Goal: Information Seeking & Learning: Learn about a topic

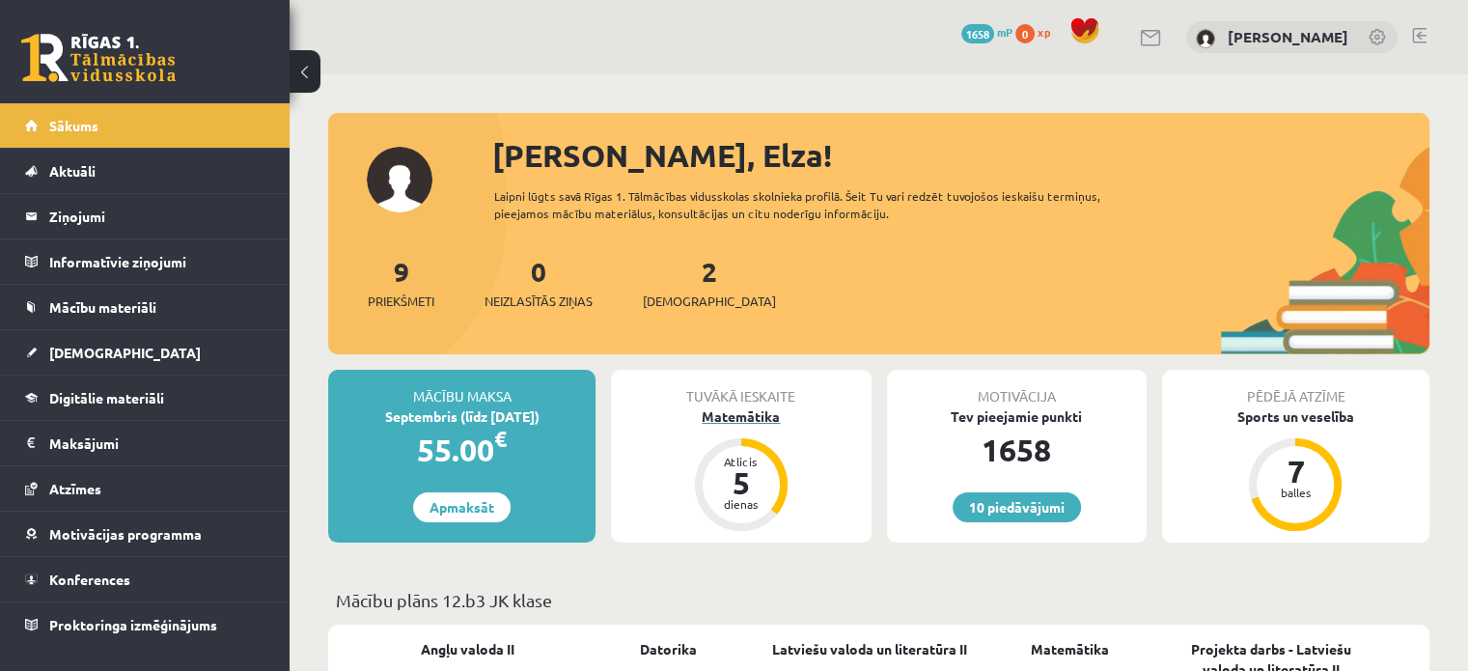
click at [726, 419] on div "Matemātika" at bounding box center [741, 416] width 260 height 20
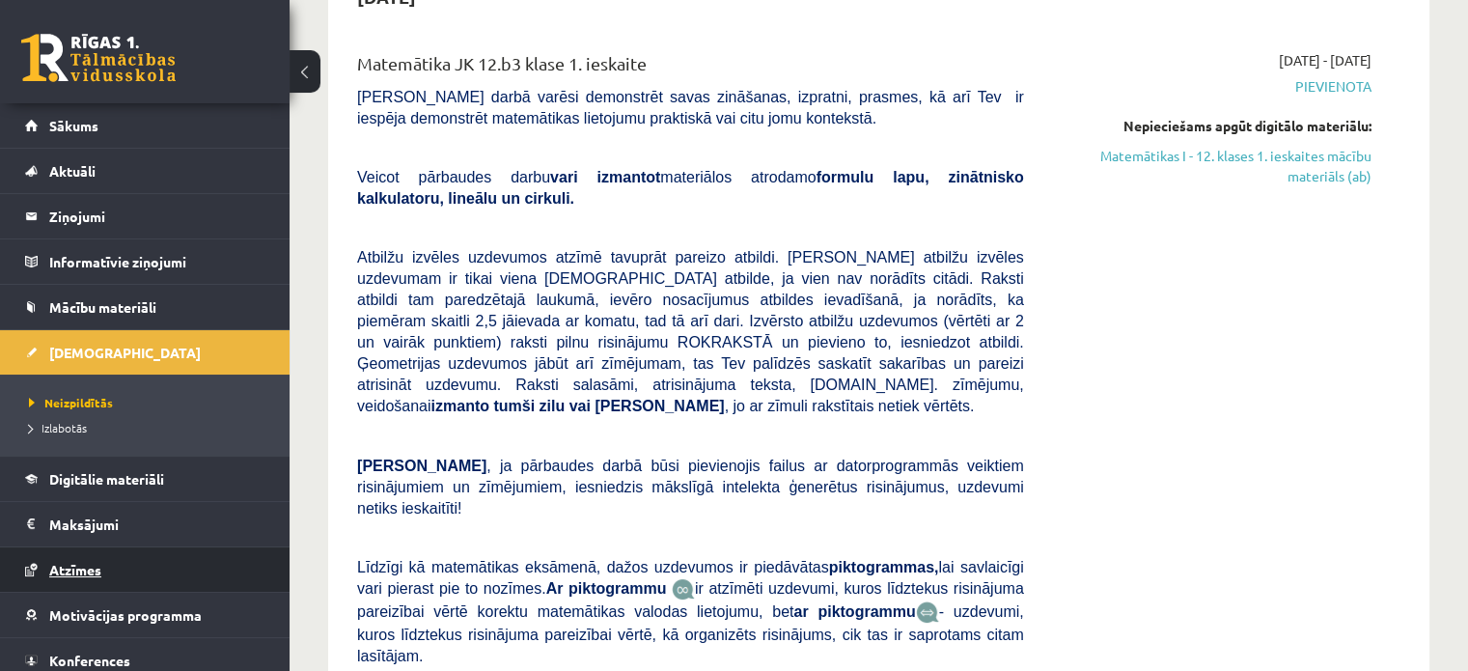
scroll to position [54, 0]
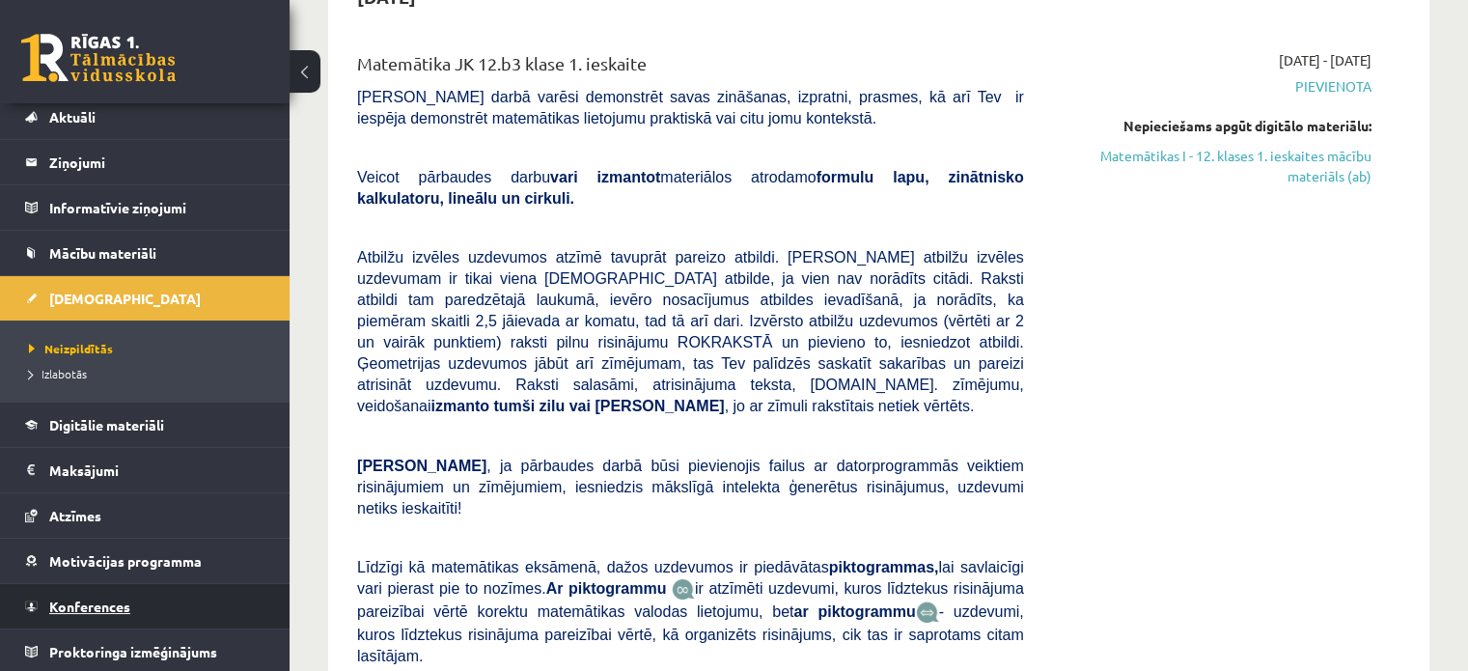
click at [120, 601] on span "Konferences" at bounding box center [89, 605] width 81 height 17
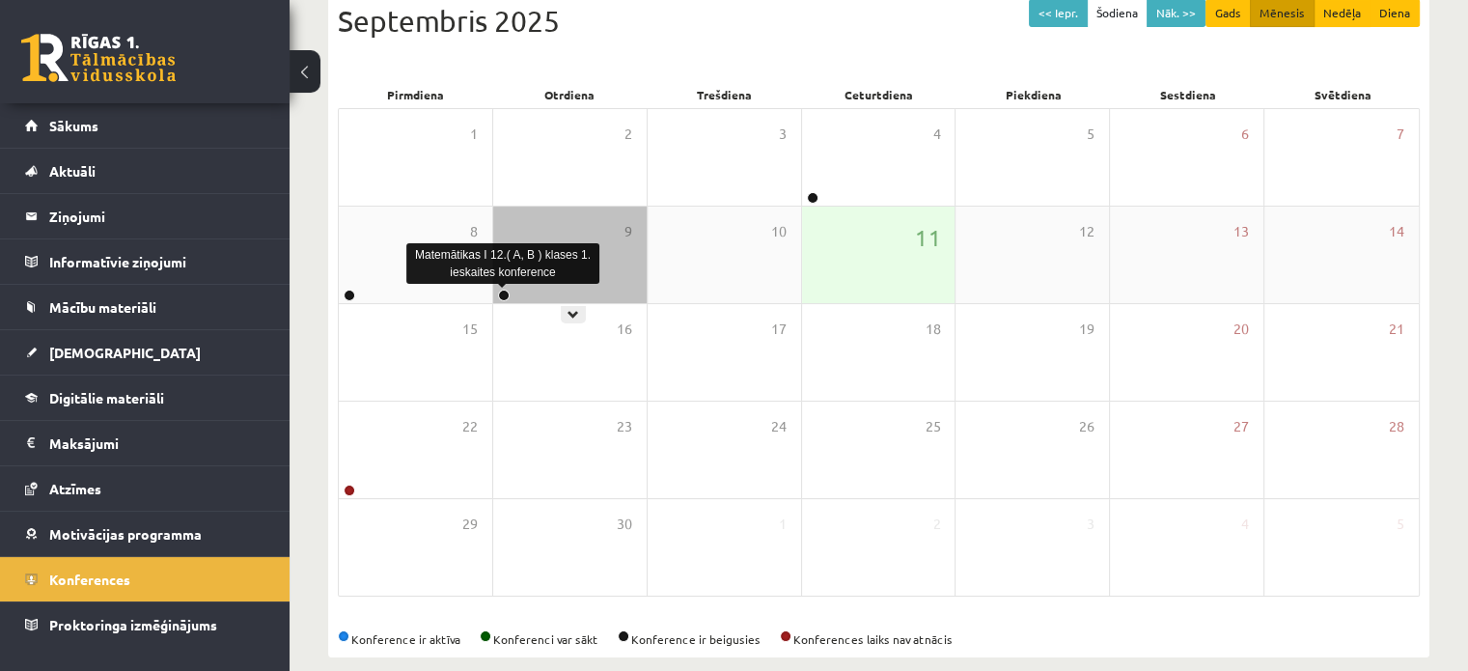
click at [507, 293] on link at bounding box center [504, 296] width 12 height 12
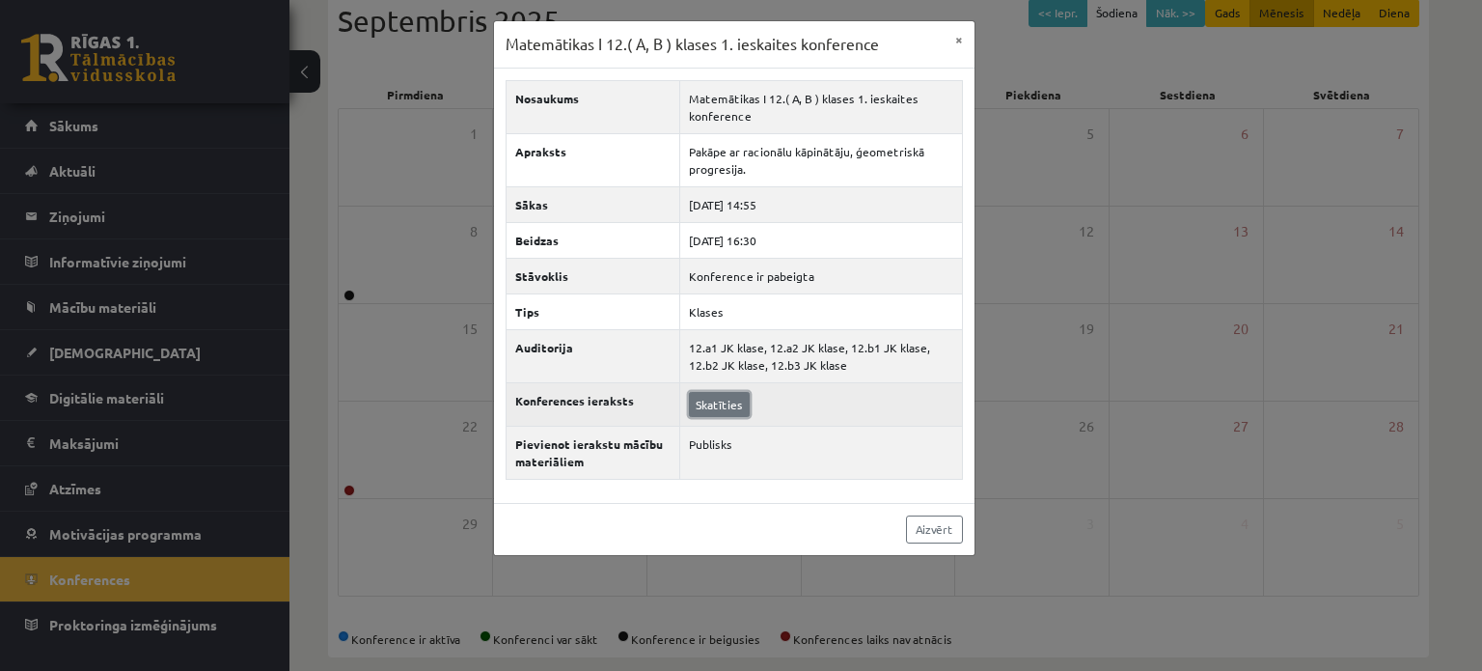
click at [728, 400] on link "Skatīties" at bounding box center [719, 404] width 61 height 25
